Goal: Task Accomplishment & Management: Complete application form

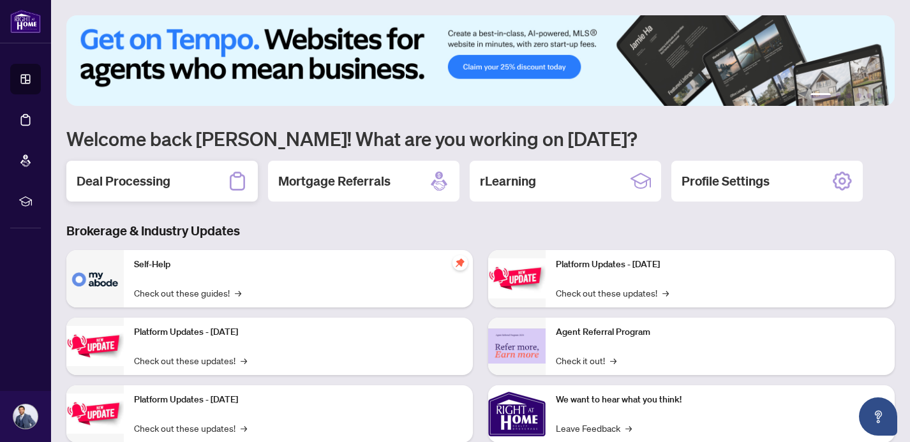
click at [181, 183] on div "Deal Processing" at bounding box center [161, 181] width 191 height 41
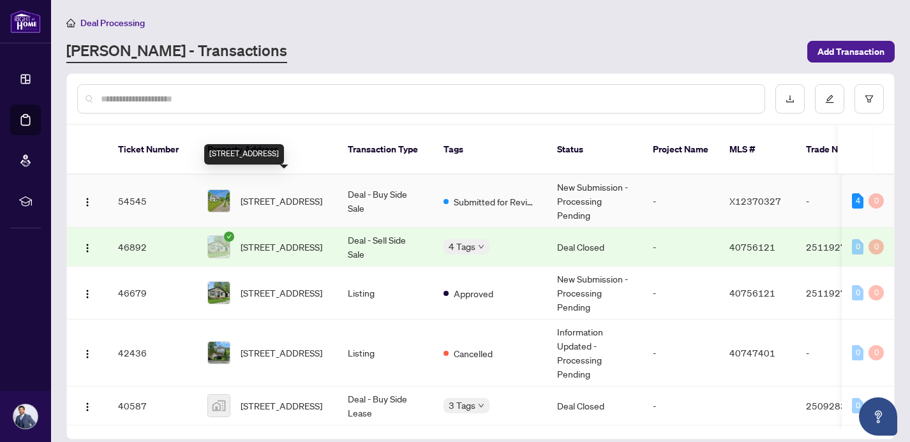
click at [271, 194] on span "[STREET_ADDRESS]" at bounding box center [282, 201] width 82 height 14
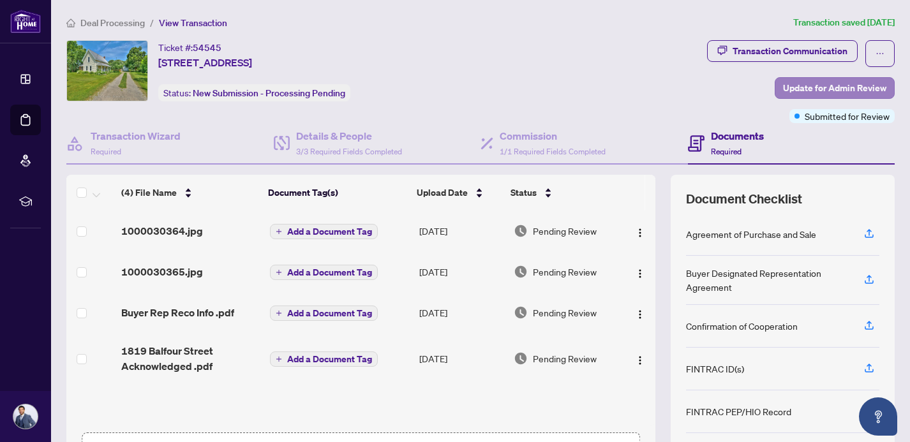
click at [830, 87] on span "Update for Admin Review" at bounding box center [834, 88] width 103 height 20
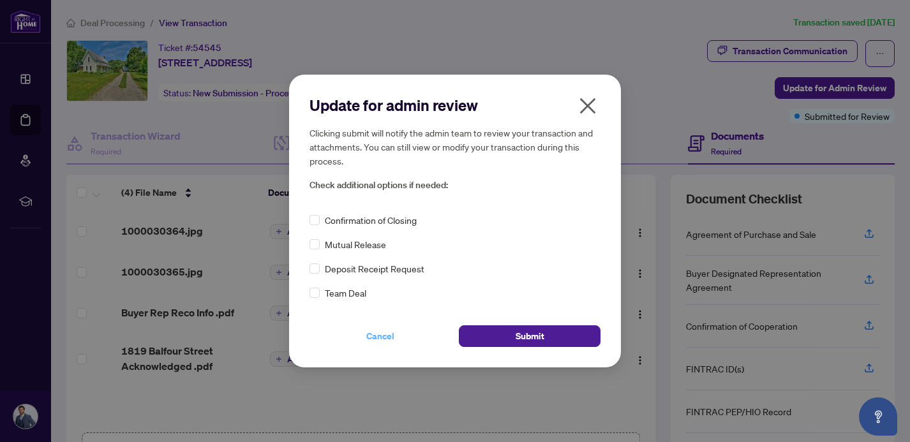
click at [387, 343] on span "Cancel" at bounding box center [380, 336] width 28 height 20
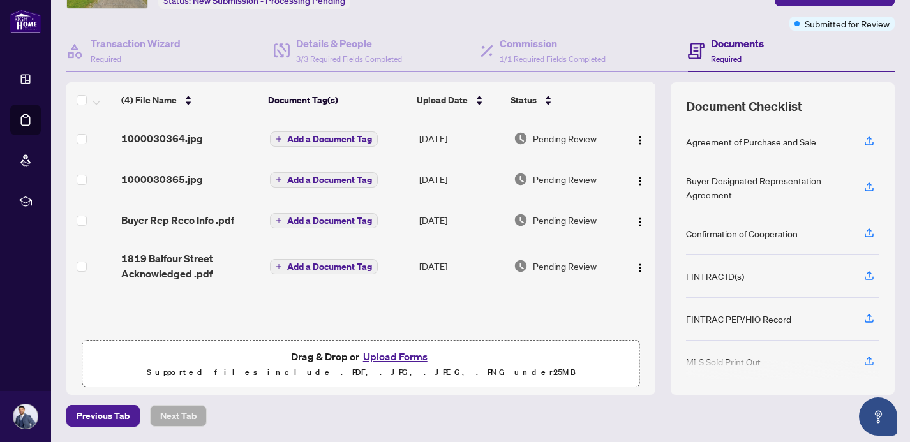
scroll to position [92, 0]
click at [401, 357] on button "Upload Forms" at bounding box center [395, 357] width 72 height 17
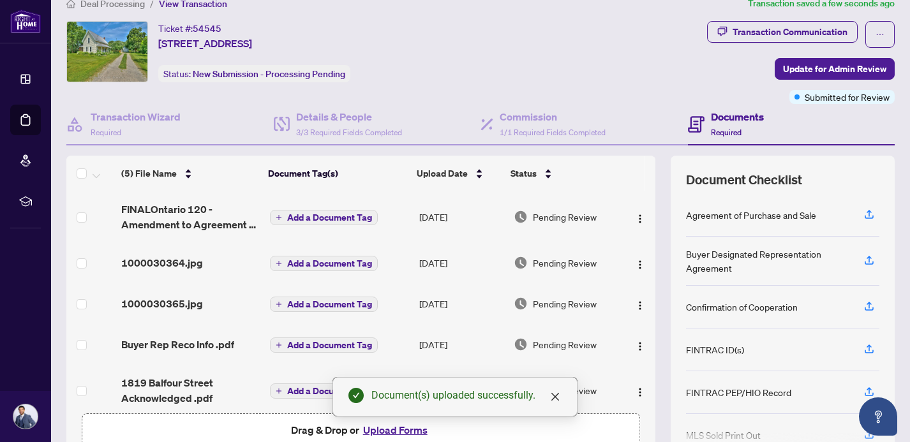
scroll to position [9, 0]
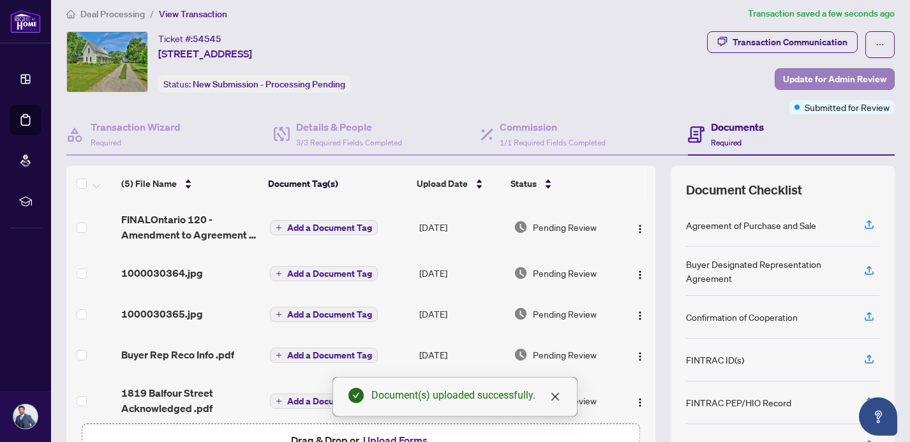
click at [847, 77] on span "Update for Admin Review" at bounding box center [834, 79] width 103 height 20
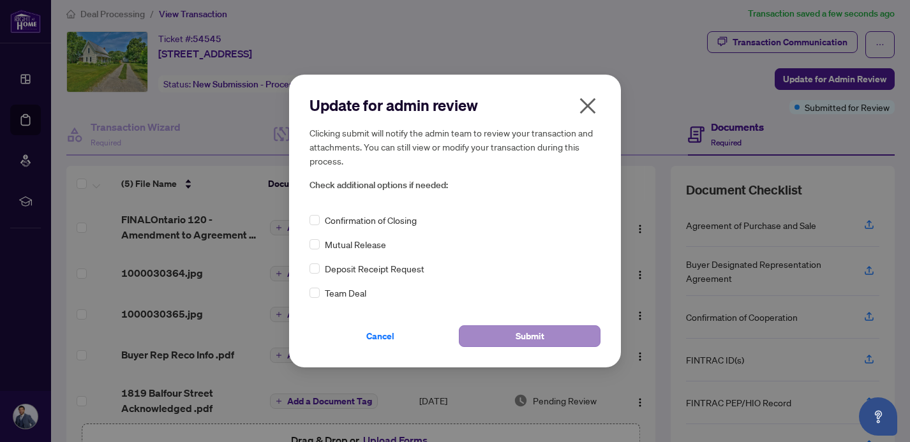
click at [560, 334] on button "Submit" at bounding box center [530, 336] width 142 height 22
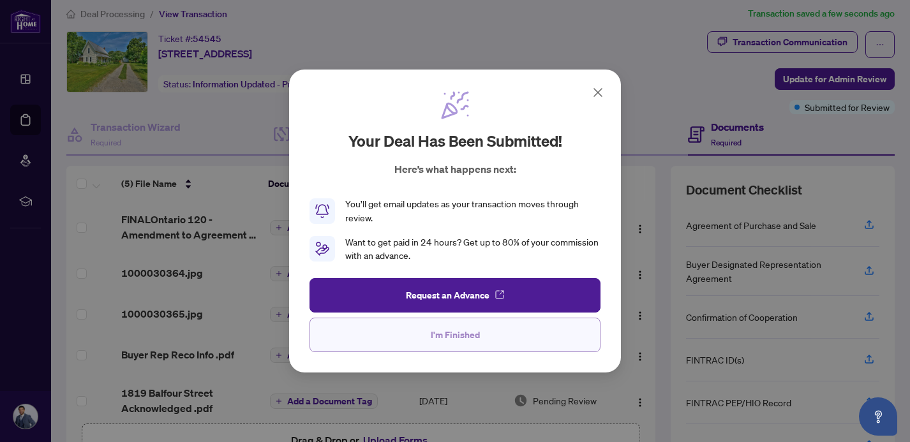
click at [496, 339] on button "I'm Finished" at bounding box center [454, 335] width 291 height 34
